Goal: Task Accomplishment & Management: Use online tool/utility

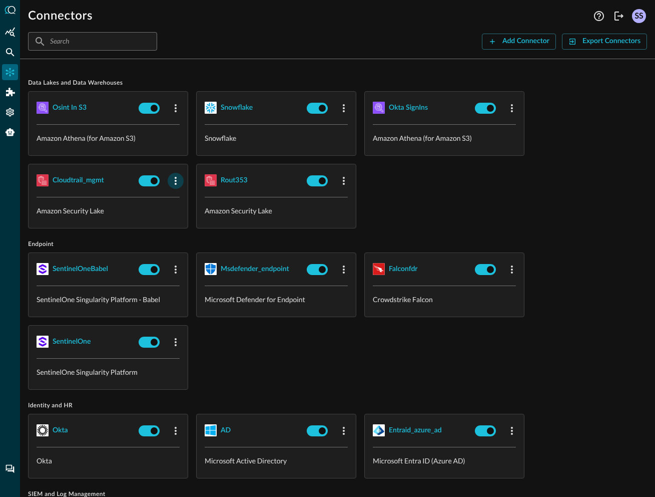
click at [173, 186] on button "button" at bounding box center [176, 181] width 16 height 16
click at [186, 199] on div "Edit" at bounding box center [189, 203] width 26 height 13
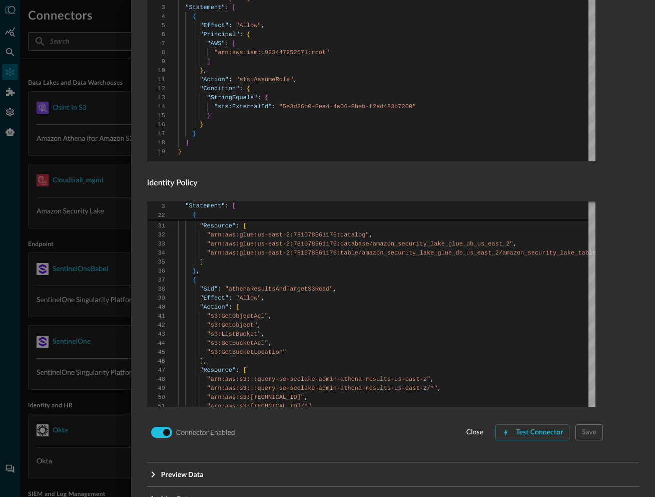
scroll to position [597, 0]
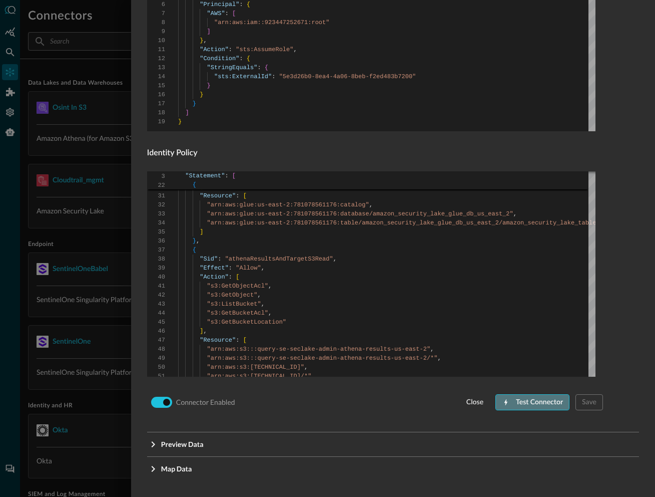
click at [540, 401] on div "Test Connector" at bounding box center [539, 402] width 47 height 13
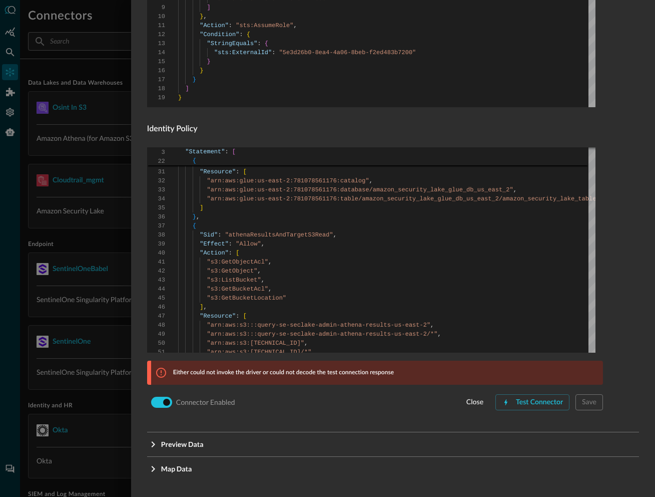
scroll to position [621, 0]
